Goal: Complete application form: Complete application form

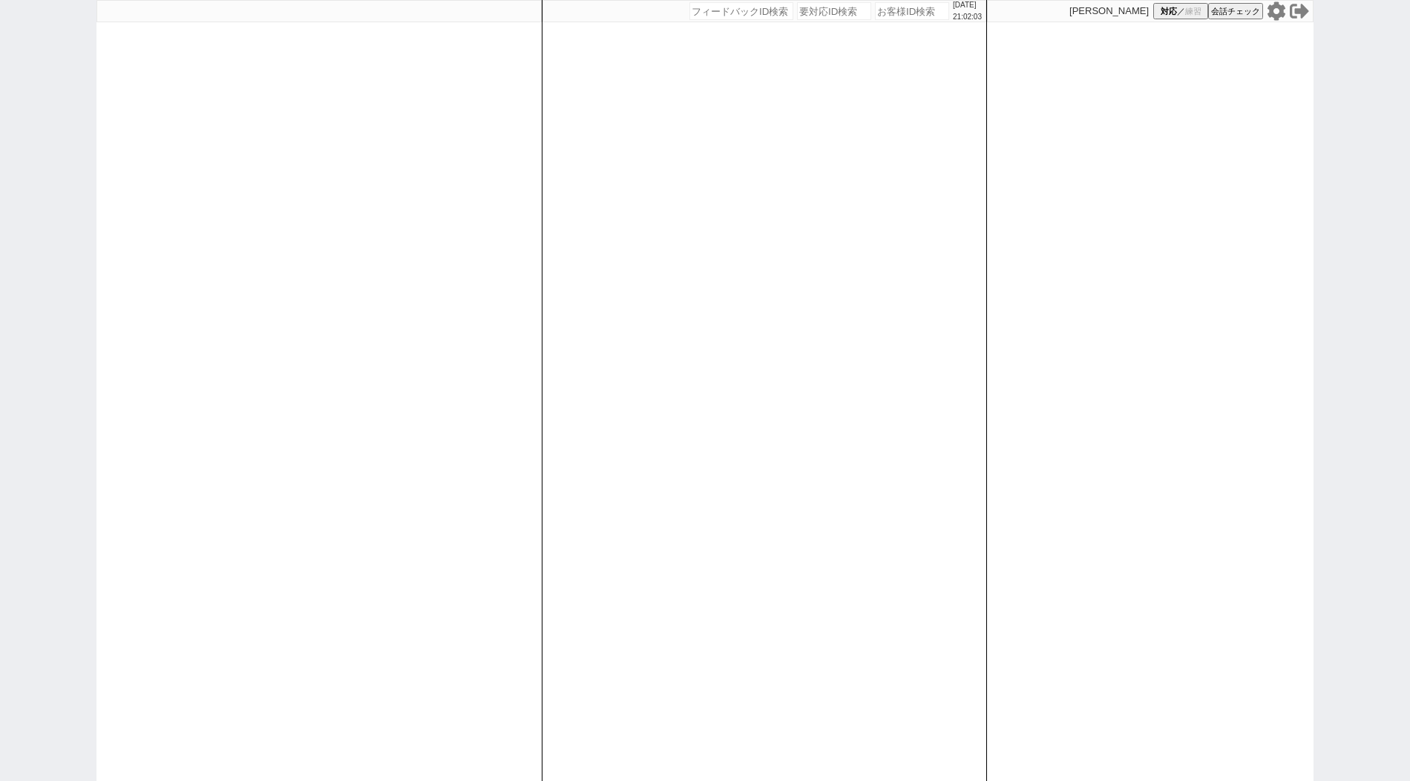
paste input "549775"
type input "549775"
select select "400"
select select
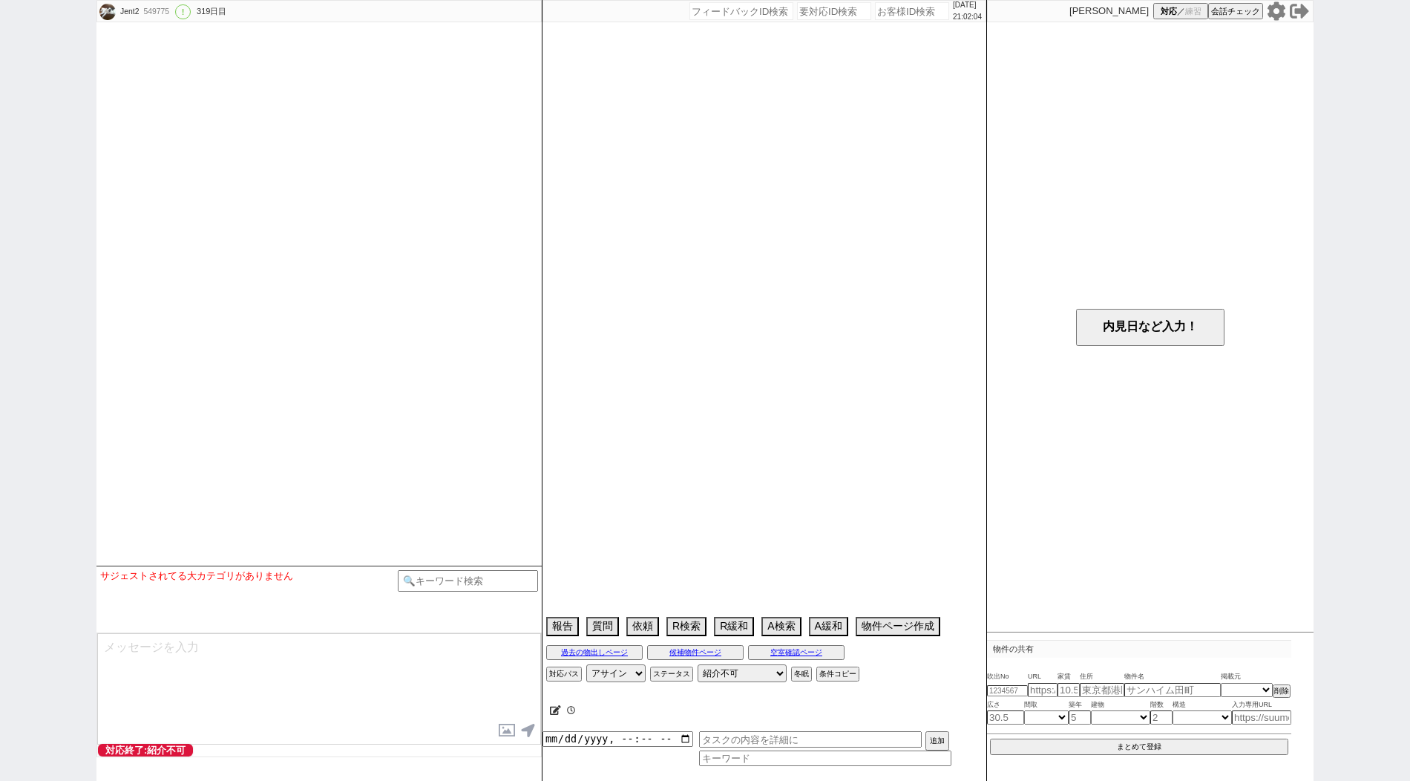
select select "0"
select select "11"
select select "128"
select select "43"
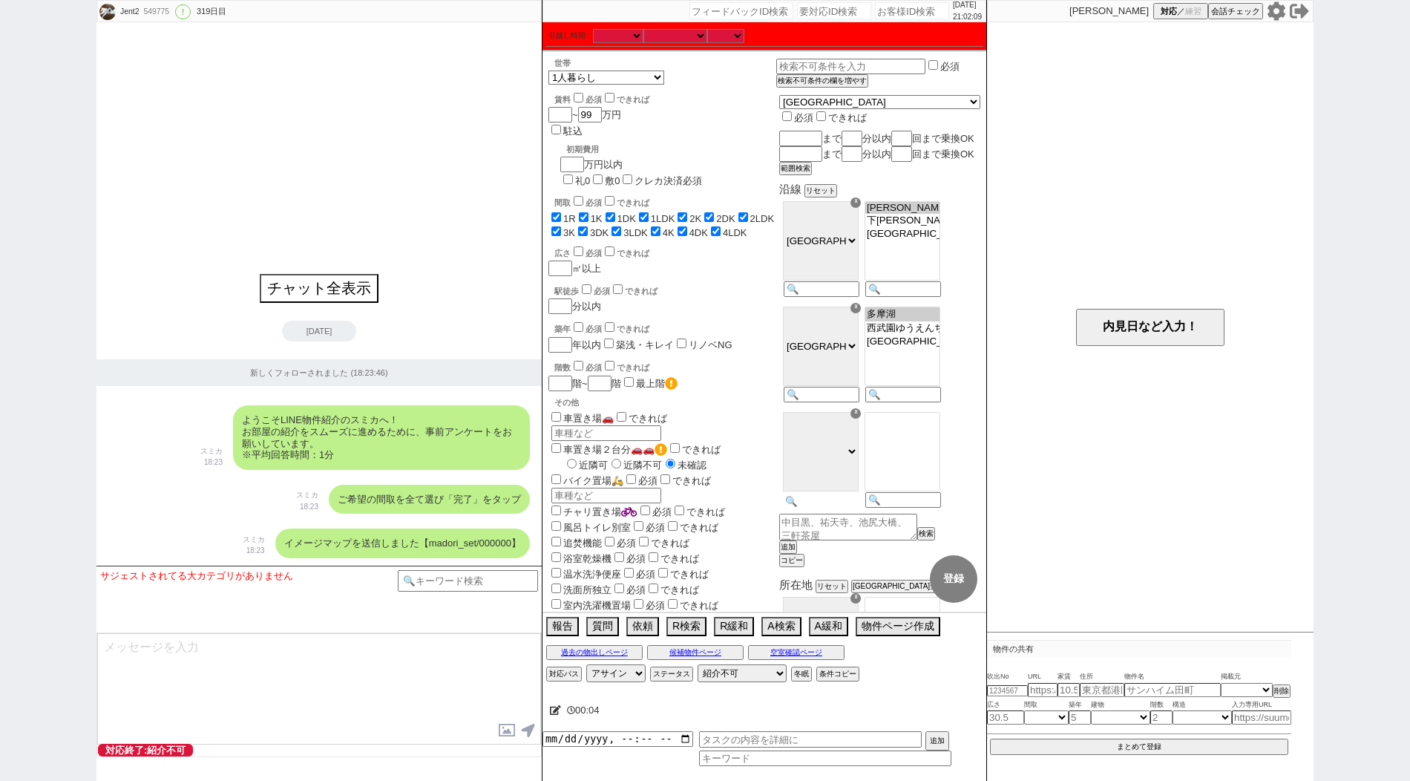
click at [856, 508] on input at bounding box center [820, 501] width 73 height 13
paste input "八高"
type input "八高"
select select "22"
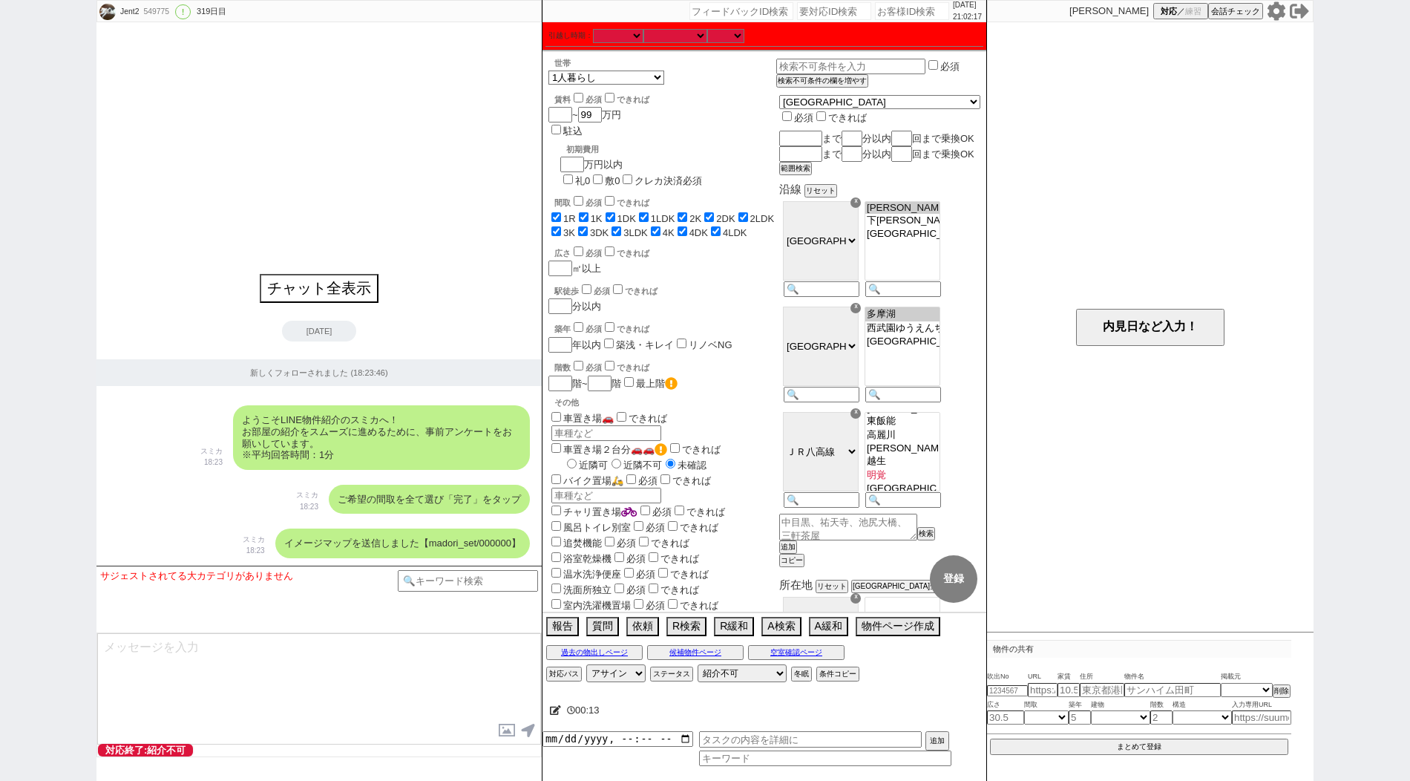
select select "704"
click at [940, 442] on option "東飯能" at bounding box center [902, 435] width 74 height 14
click at [945, 574] on button "登録" at bounding box center [953, 578] width 47 height 47
checkbox input "true"
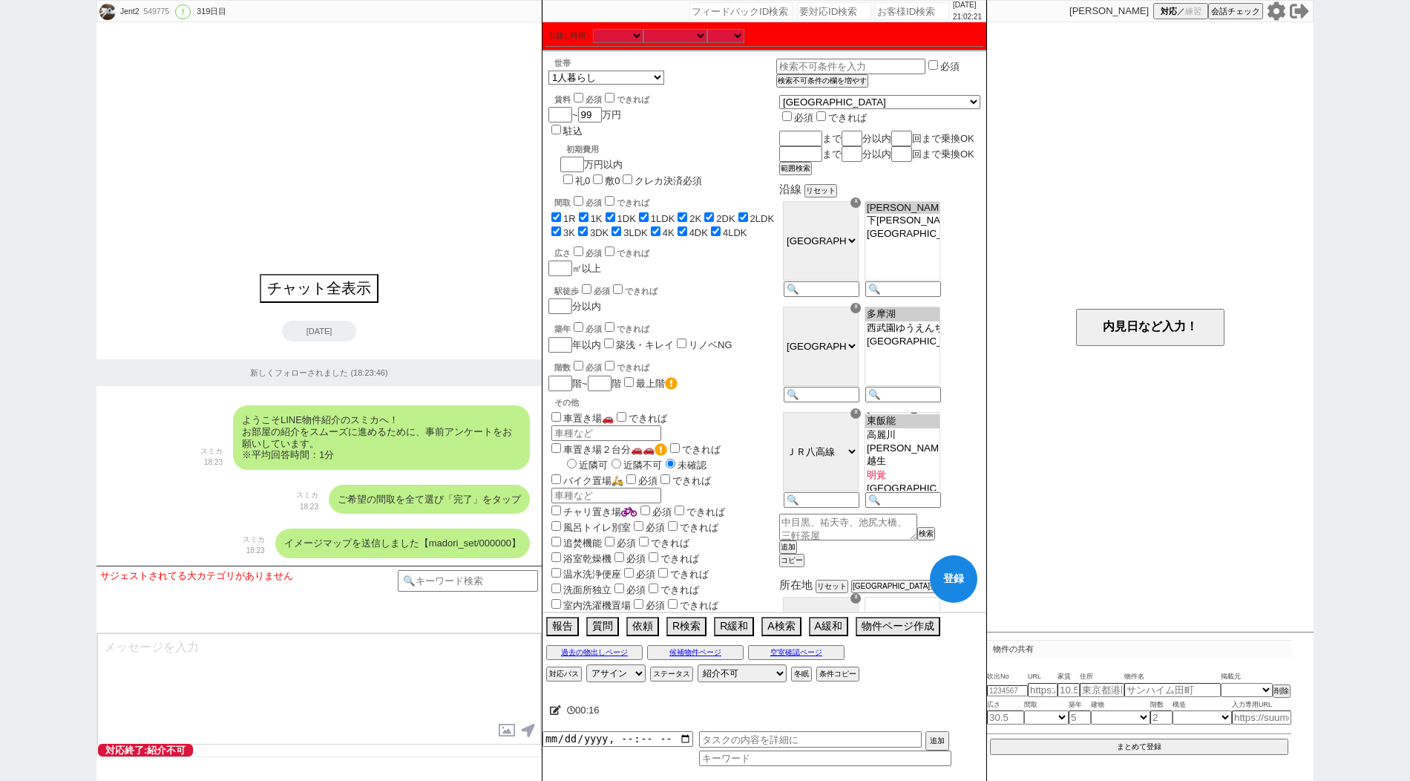
checkbox input "true"
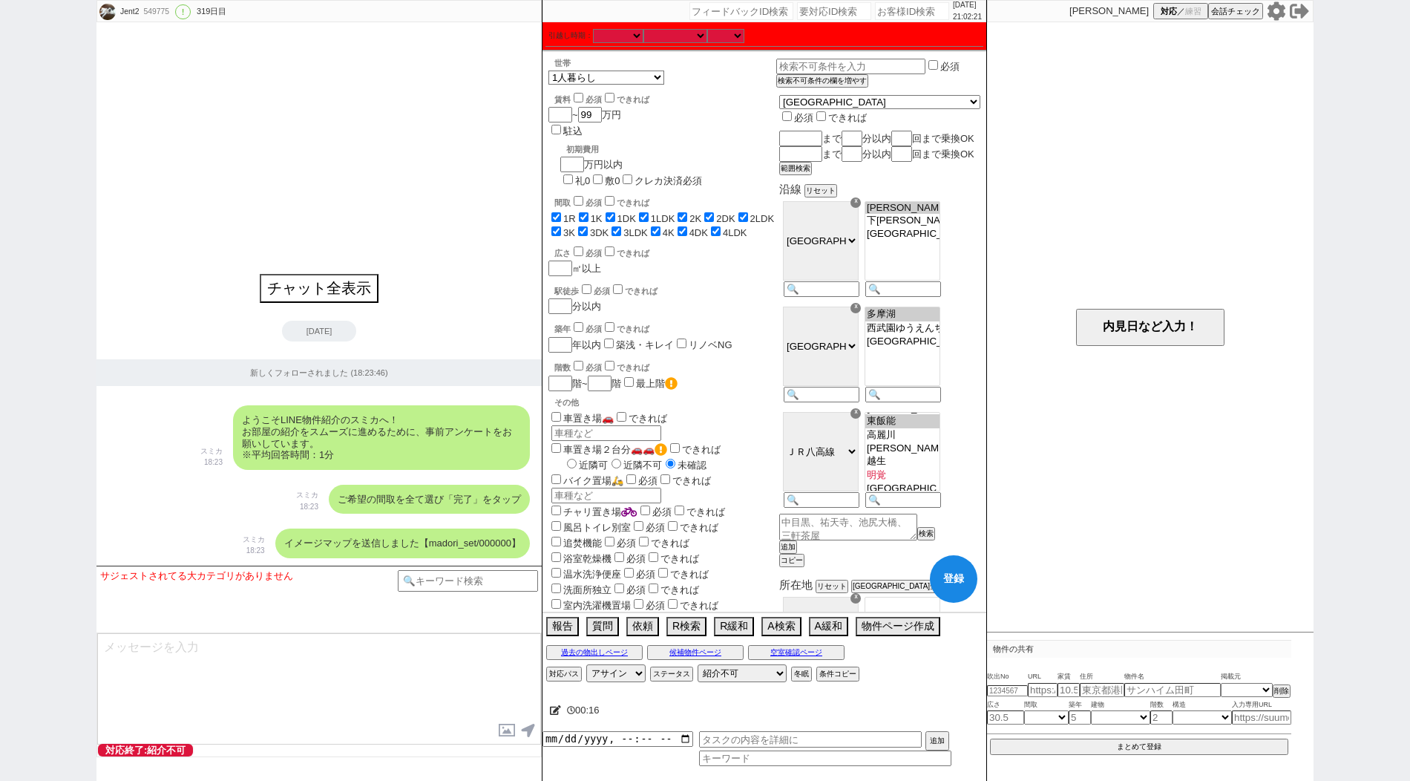
checkbox input "true"
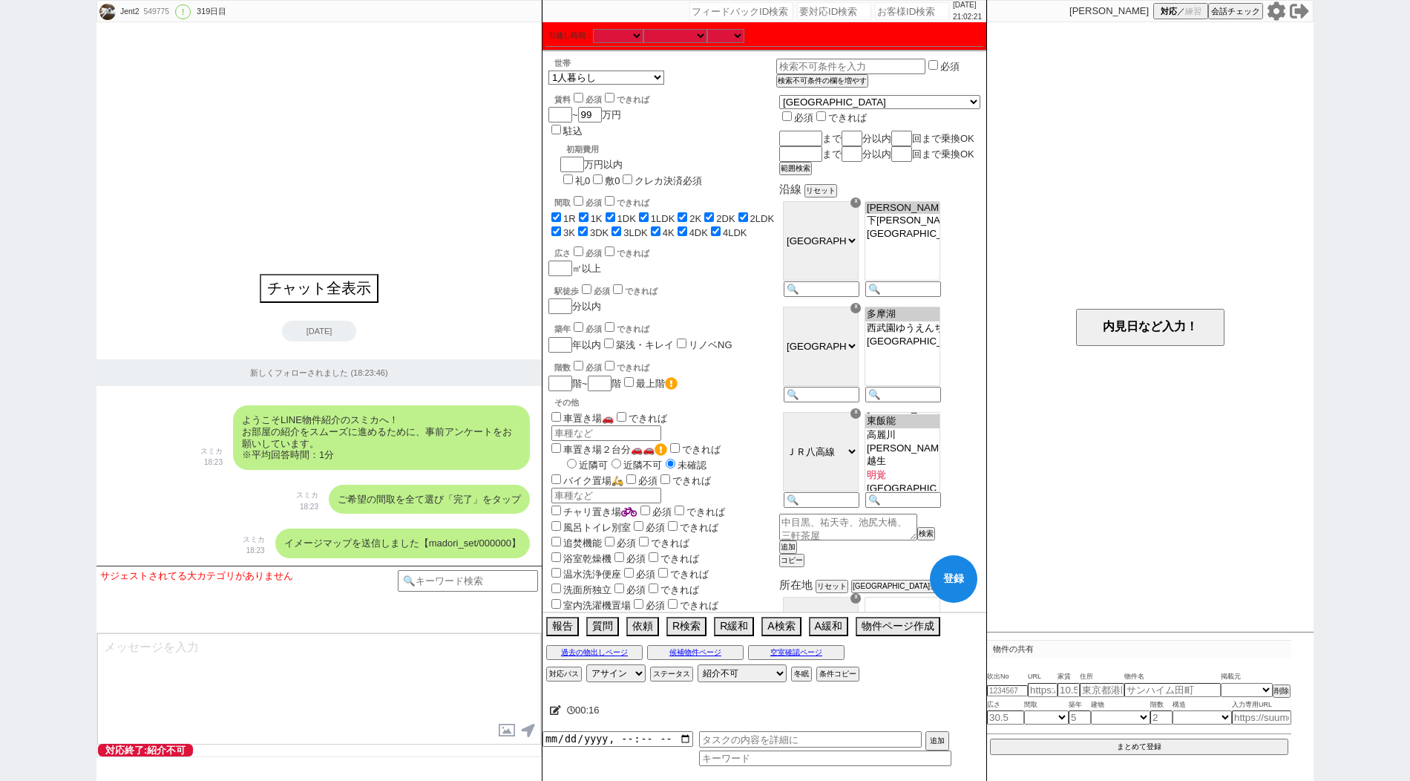
checkbox input "true"
select select "128"
select select "43"
select select "22"
select select "704"
